Goal: Task Accomplishment & Management: Manage account settings

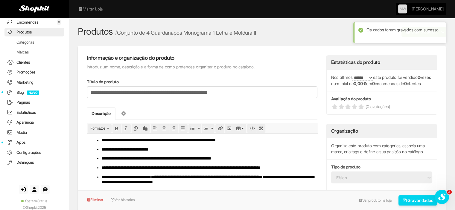
click at [25, 23] on link "Encomendas 0" at bounding box center [34, 22] width 60 height 9
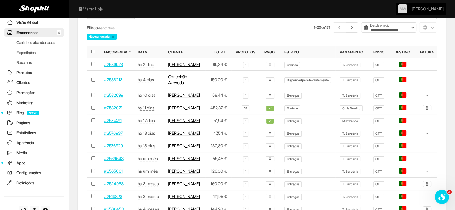
scroll to position [60, 0]
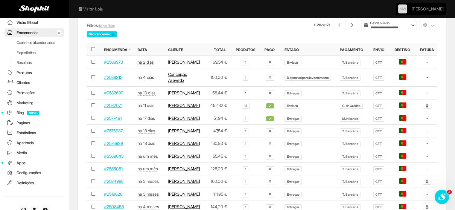
click at [116, 108] on link "#2582071" at bounding box center [113, 105] width 18 height 5
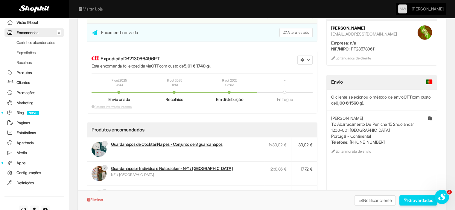
scroll to position [30, 0]
